Goal: Navigation & Orientation: Find specific page/section

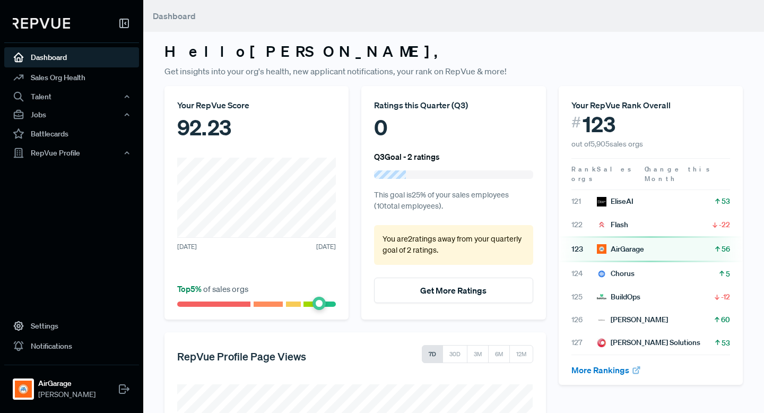
click at [710, 243] on article "123 AirGarage 56" at bounding box center [650, 248] width 159 height 11
click at [718, 245] on icon at bounding box center [717, 249] width 8 height 8
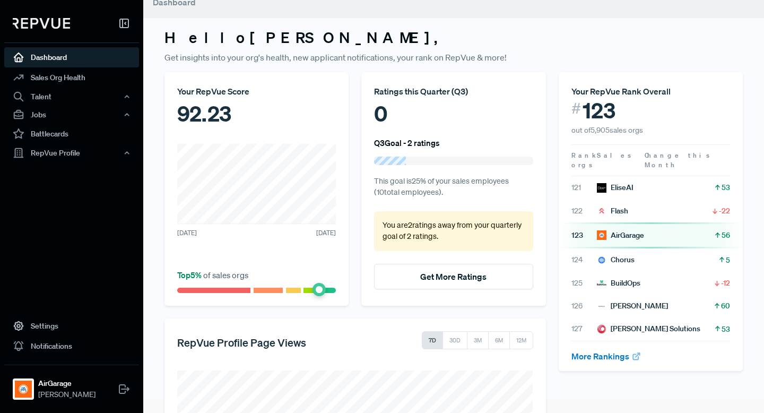
scroll to position [15, 0]
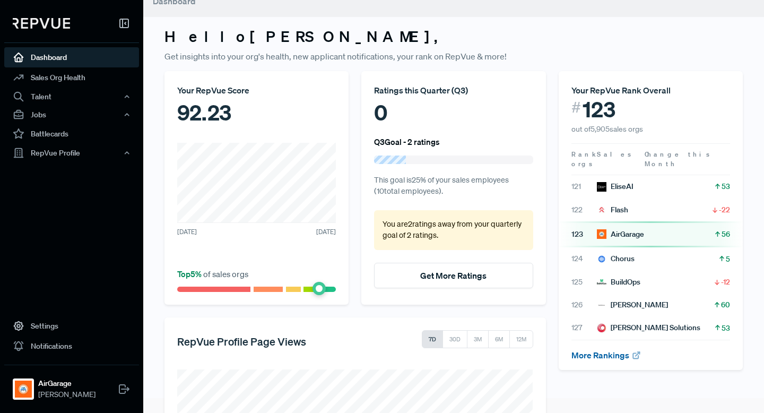
click at [609, 350] on link "More Rankings" at bounding box center [606, 355] width 70 height 11
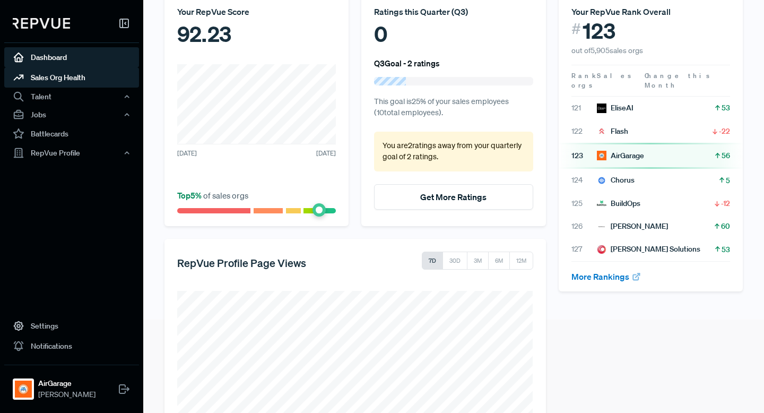
scroll to position [52, 0]
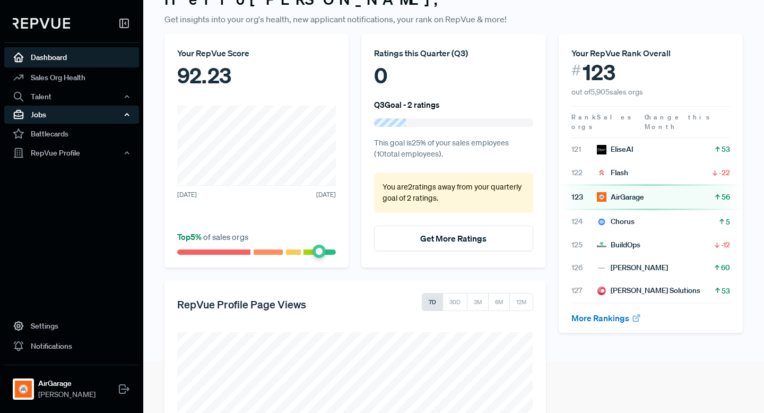
click at [68, 117] on div "Jobs" at bounding box center [71, 115] width 135 height 18
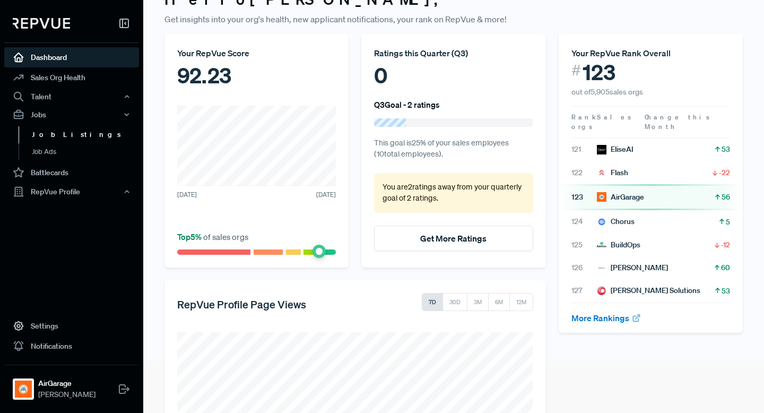
click at [65, 133] on link "Job Listings" at bounding box center [86, 134] width 135 height 17
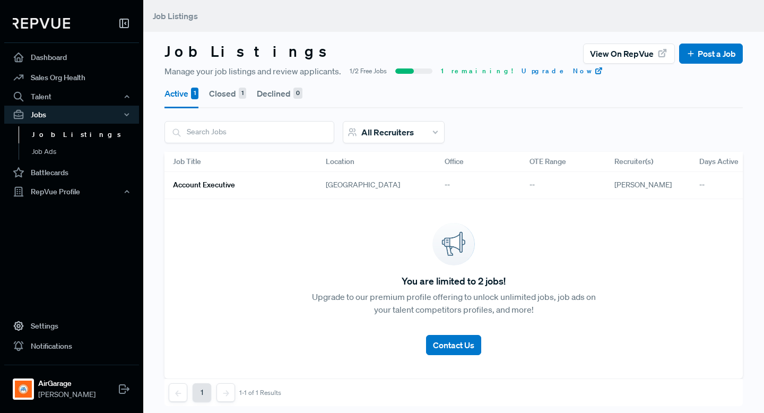
click at [282, 180] on link "Account Executive" at bounding box center [236, 185] width 127 height 18
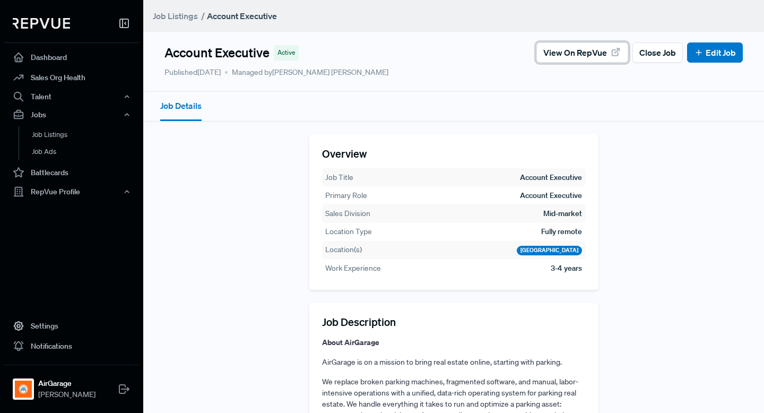
click at [597, 49] on span "View on RepVue" at bounding box center [575, 52] width 64 height 13
